Goal: Find specific page/section: Find specific page/section

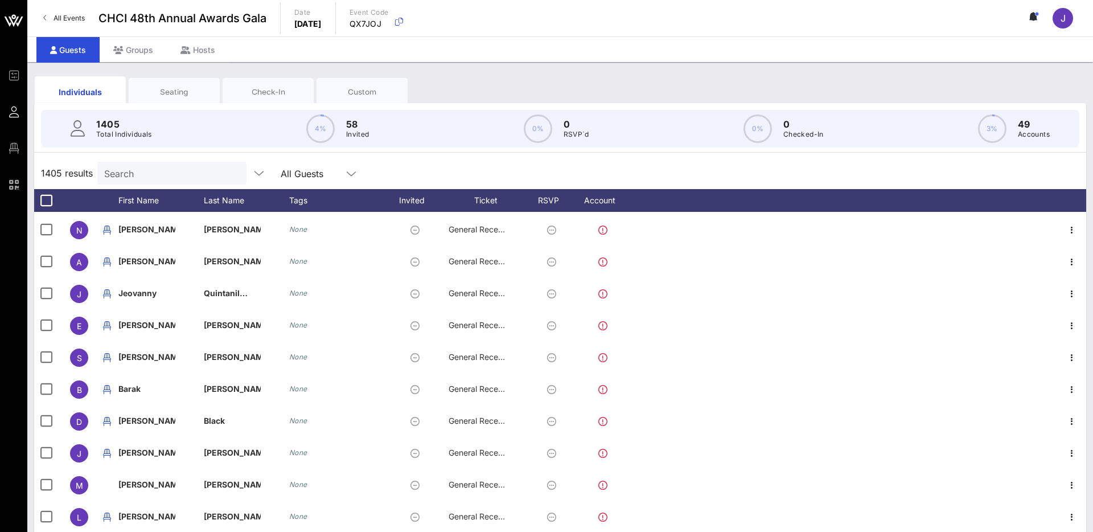
scroll to position [2247, 0]
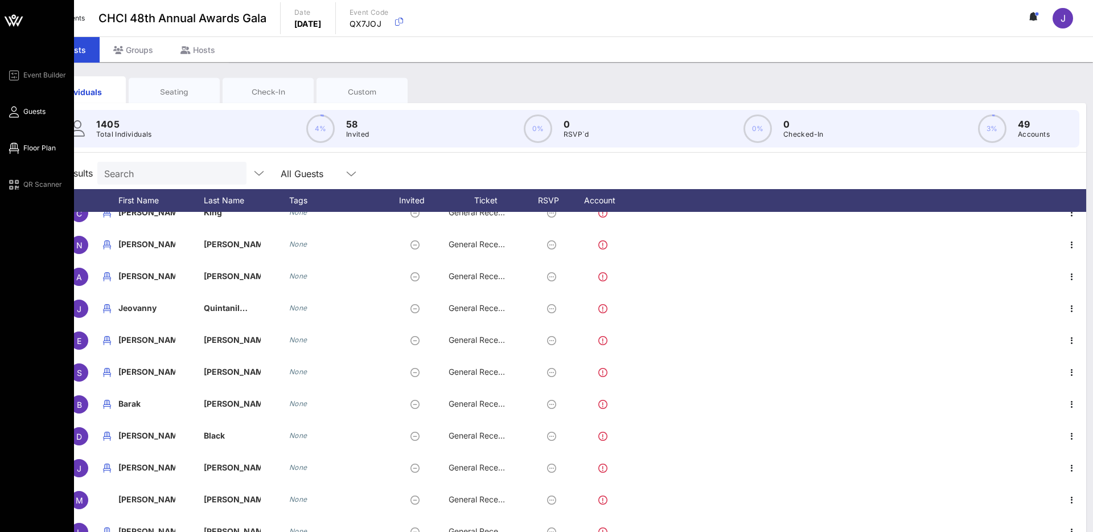
click at [28, 145] on span "Floor Plan" at bounding box center [39, 148] width 32 height 10
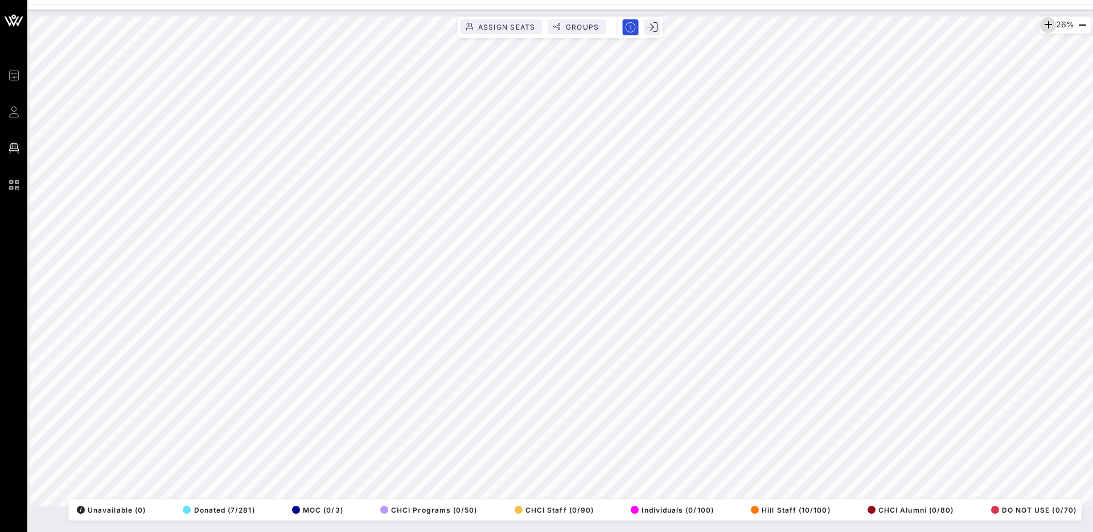
click at [1046, 24] on icon "button" at bounding box center [1048, 25] width 14 height 14
click at [1046, 24] on icon "button" at bounding box center [1050, 25] width 14 height 14
click at [1046, 24] on icon "button" at bounding box center [1049, 25] width 14 height 14
click at [1046, 24] on icon "button" at bounding box center [1048, 25] width 14 height 14
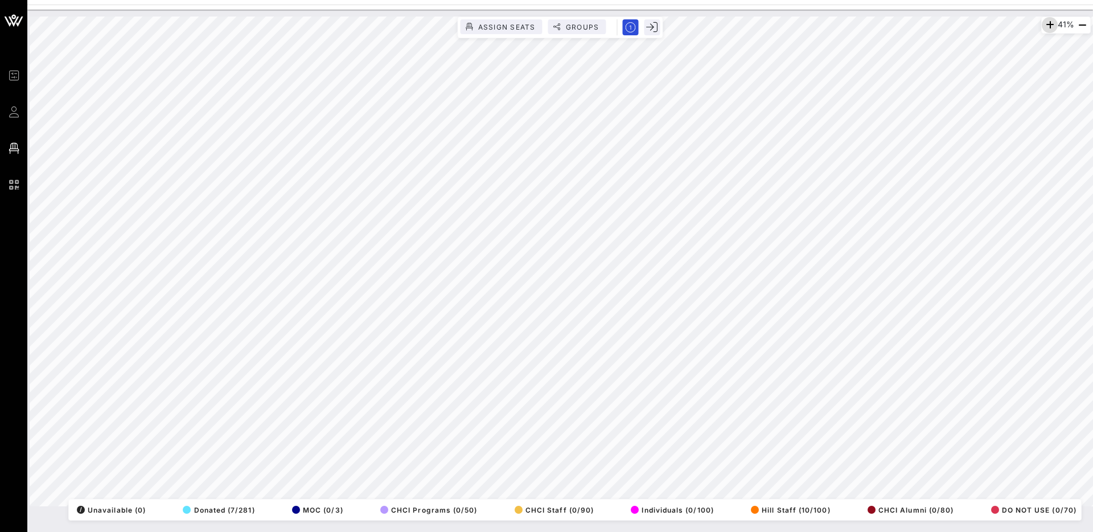
click at [1043, 22] on icon "button" at bounding box center [1050, 25] width 14 height 14
click at [1042, 22] on icon "button" at bounding box center [1049, 25] width 14 height 14
click at [1044, 25] on icon "button" at bounding box center [1049, 25] width 14 height 14
